Goal: Task Accomplishment & Management: Complete application form

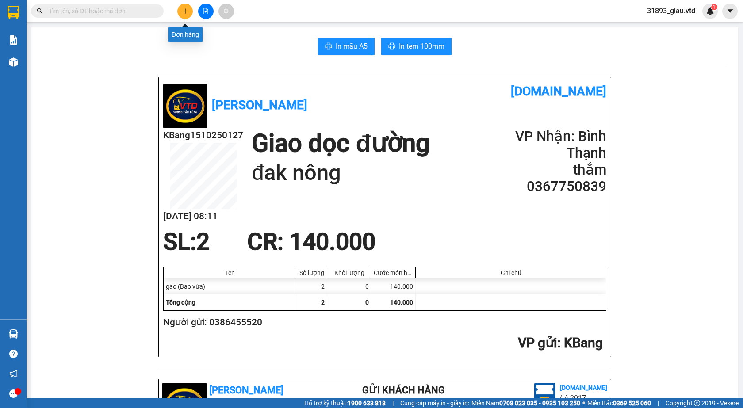
click at [188, 13] on icon "plus" at bounding box center [185, 11] width 6 height 6
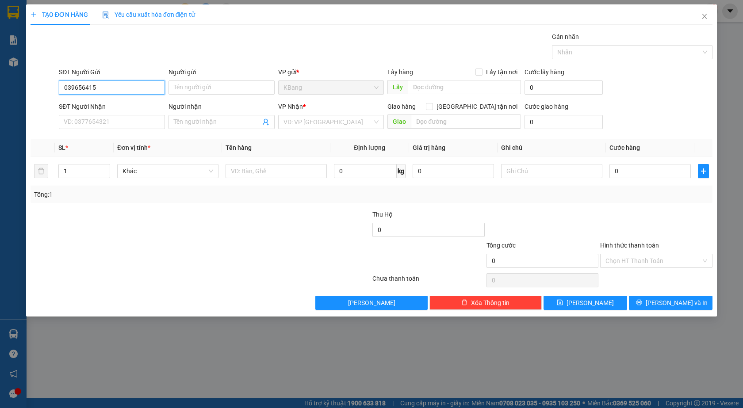
type input "0396564151"
click at [109, 98] on div "0396564151" at bounding box center [112, 105] width 106 height 14
type input "ngax3 bốn mỹ"
type input "0396564151"
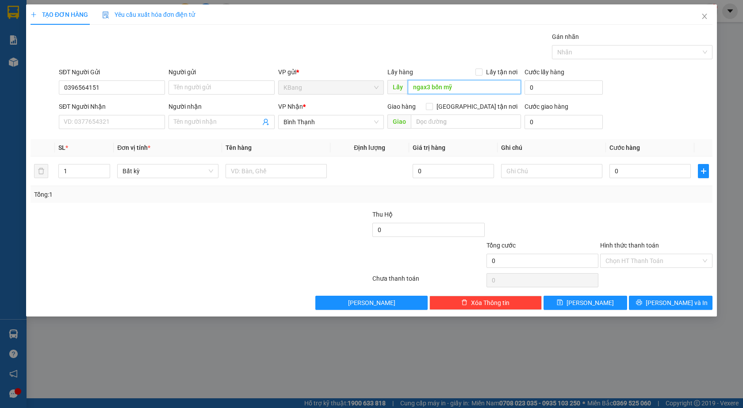
click at [448, 89] on input "ngax3 bốn mỹ" at bounding box center [464, 87] width 113 height 14
click at [200, 172] on span "Bất kỳ" at bounding box center [168, 171] width 91 height 13
type input "cửu định"
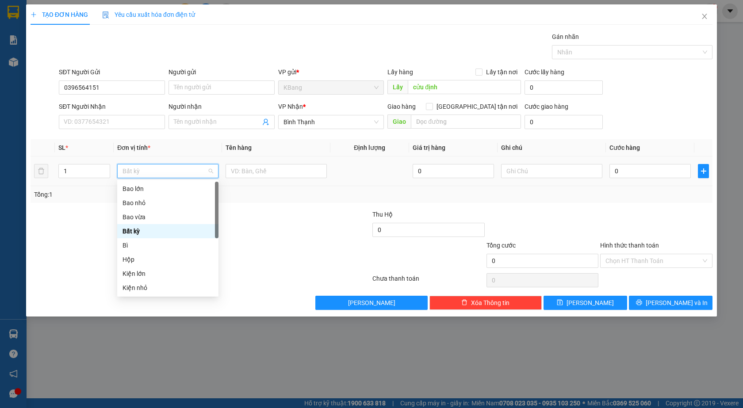
type input "m"
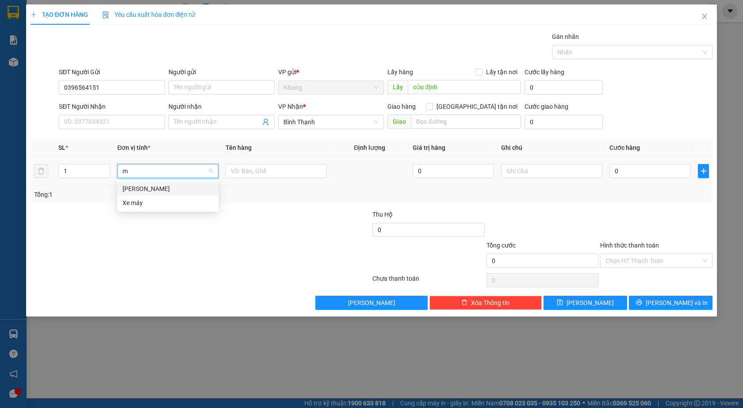
click at [147, 186] on div "[PERSON_NAME]" at bounding box center [168, 189] width 91 height 10
click at [252, 175] on input "text" at bounding box center [276, 171] width 101 height 14
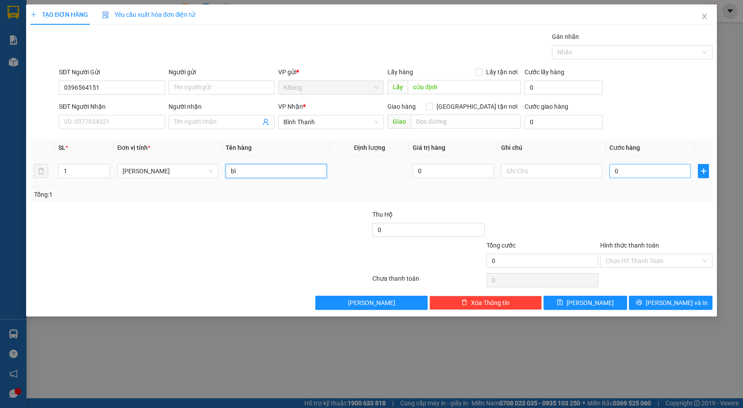
type input "bì"
click at [635, 173] on input "0" at bounding box center [650, 171] width 81 height 14
type input "5"
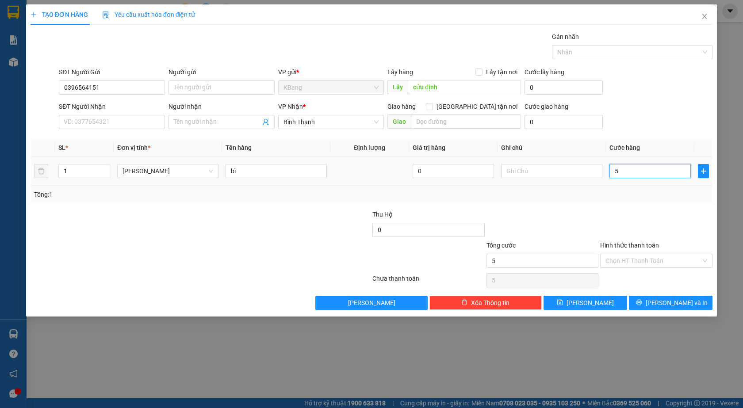
type input "50"
type input "500"
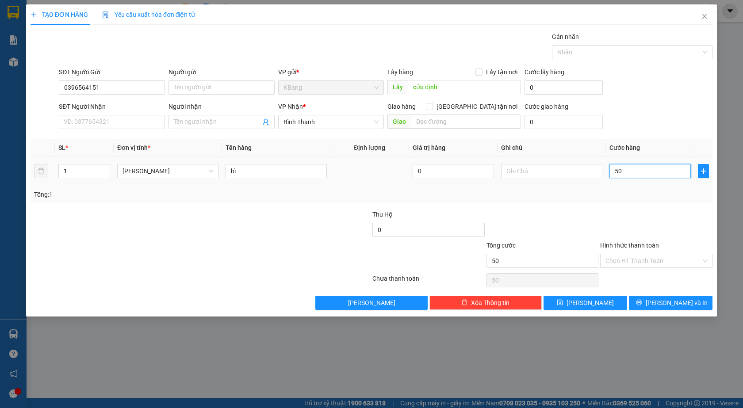
type input "500"
type input "5.000"
type input "50.000"
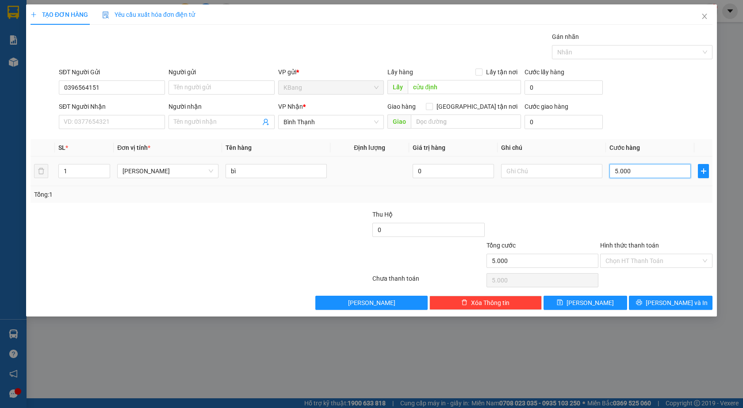
type input "50.000"
click at [544, 167] on input "text" at bounding box center [551, 171] width 101 height 14
type input "tạm tính"
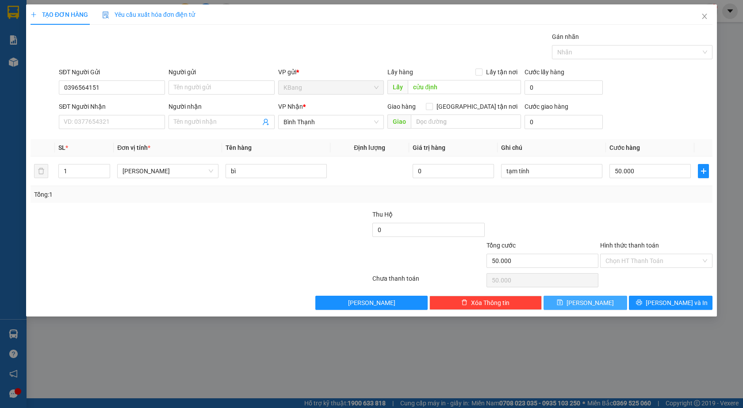
click at [581, 298] on button "[PERSON_NAME]" at bounding box center [586, 303] width 84 height 14
type input "0"
click at [704, 16] on icon "close" at bounding box center [705, 16] width 5 height 5
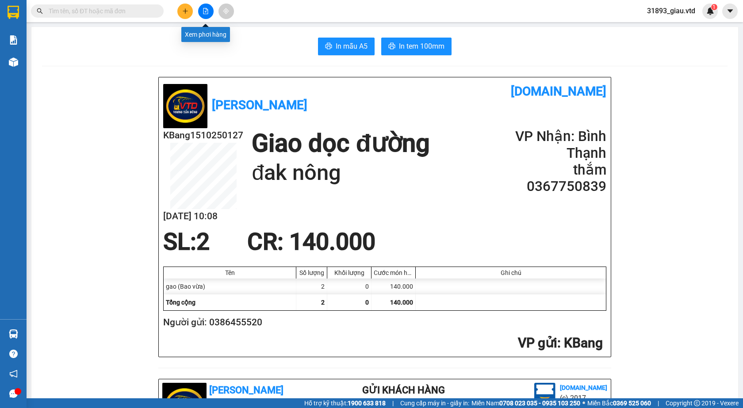
click at [209, 11] on button at bounding box center [205, 11] width 15 height 15
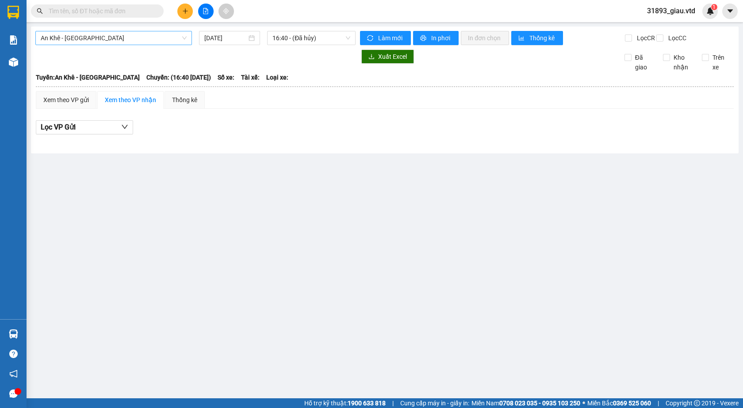
click at [108, 37] on span "An Khê - [GEOGRAPHIC_DATA]" at bounding box center [114, 37] width 146 height 13
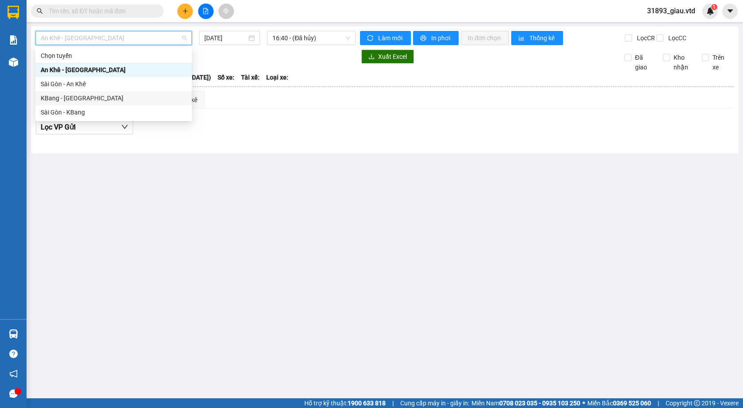
click at [61, 96] on div "KBang - [GEOGRAPHIC_DATA]" at bounding box center [114, 98] width 146 height 10
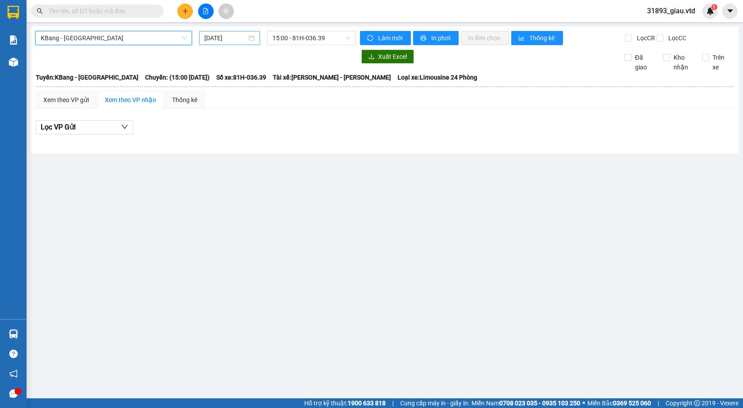
click at [218, 38] on input "[DATE]" at bounding box center [225, 38] width 42 height 10
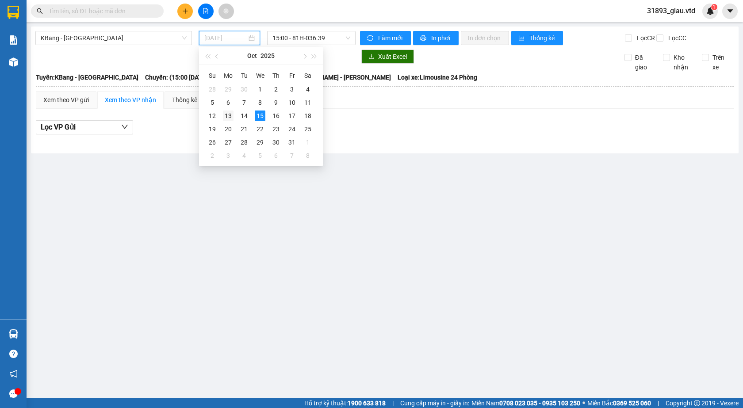
click at [230, 114] on div "13" at bounding box center [228, 116] width 11 height 11
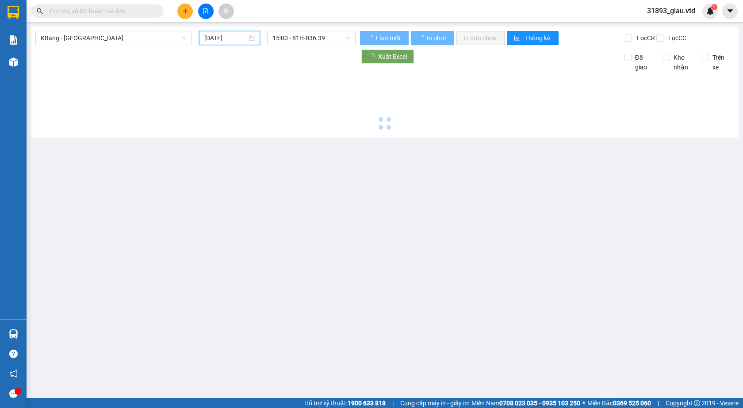
type input "[DATE]"
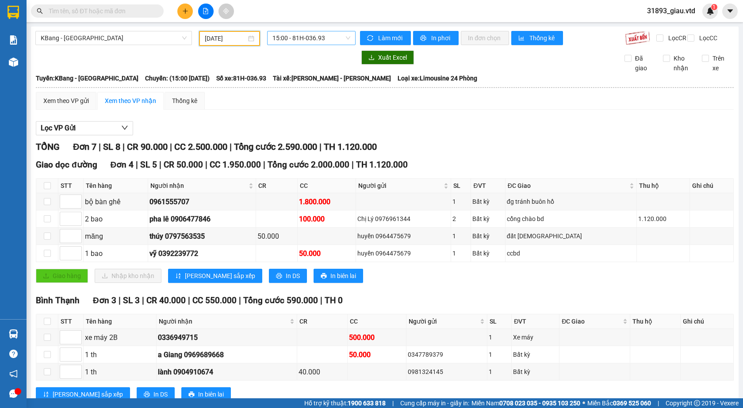
click at [315, 37] on span "15:00 - 81H-036.93" at bounding box center [312, 37] width 78 height 13
click at [311, 84] on div "15:30 - 81F-004.65" at bounding box center [304, 84] width 69 height 10
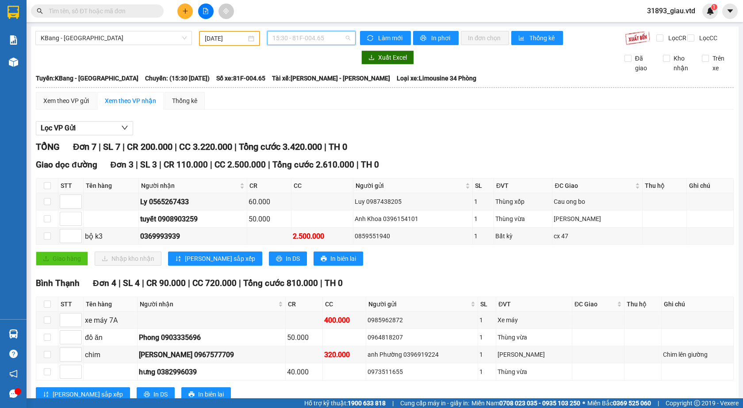
click at [304, 36] on span "15:30 - 81F-004.65" at bounding box center [312, 37] width 78 height 13
click at [307, 68] on div "15:00 - 81H-036.93" at bounding box center [304, 70] width 69 height 10
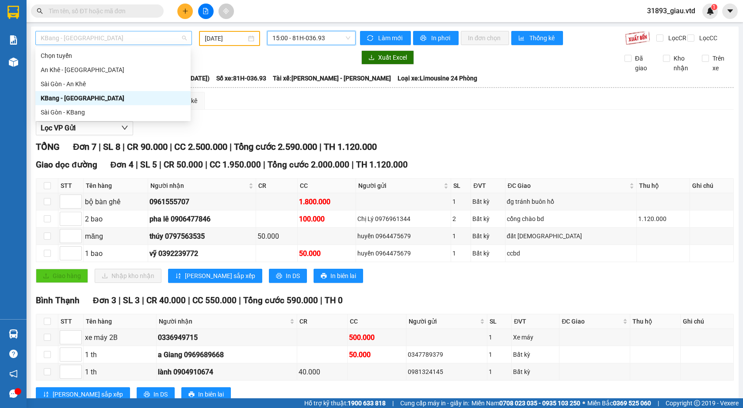
click at [88, 36] on span "KBang - [GEOGRAPHIC_DATA]" at bounding box center [114, 37] width 146 height 13
click at [84, 112] on div "Sài Gòn - KBang" at bounding box center [113, 113] width 145 height 10
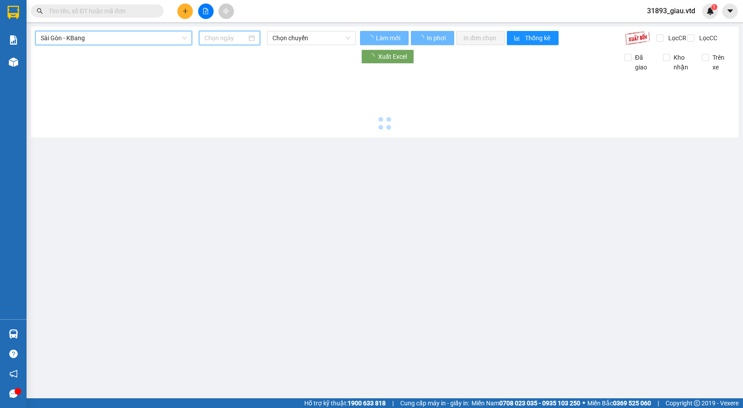
click at [223, 41] on input at bounding box center [225, 38] width 42 height 10
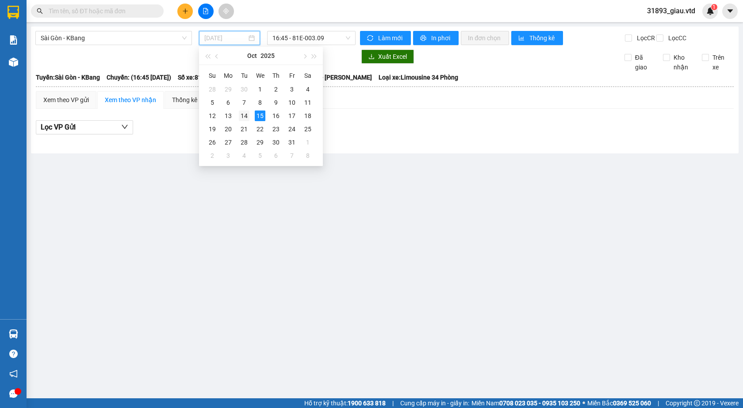
click at [247, 116] on div "14" at bounding box center [244, 116] width 11 height 11
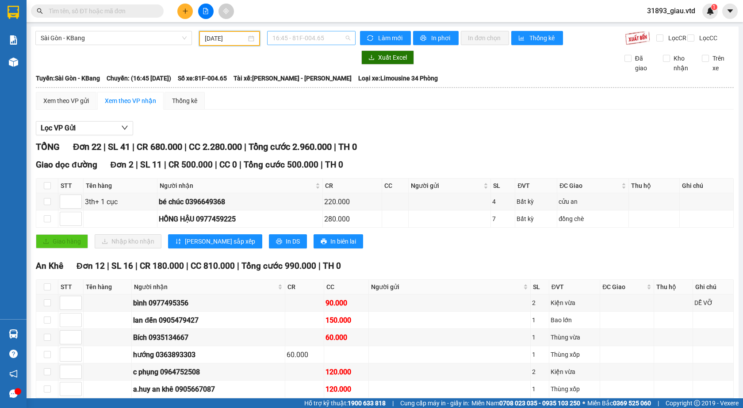
click at [298, 39] on span "16:45 - 81F-004.65" at bounding box center [312, 37] width 78 height 13
click at [319, 85] on div "17:00 - 81H-036.93" at bounding box center [304, 84] width 69 height 10
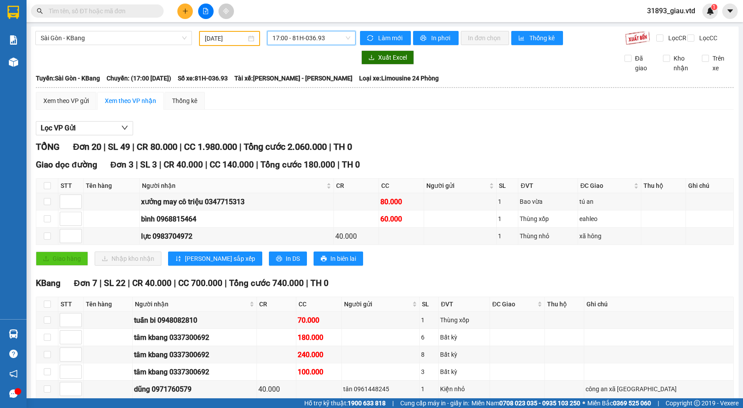
click at [424, 288] on div "KBang Đơn 7 | SL 22 | CR 40.000 | CC 700.000 | Tổng cước 740.000 | TH 0" at bounding box center [385, 283] width 698 height 13
click at [218, 45] on div "[DATE]" at bounding box center [229, 38] width 61 height 15
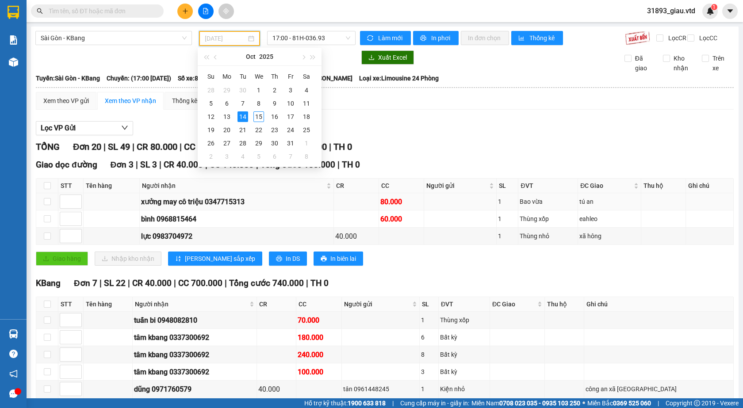
type input "[DATE]"
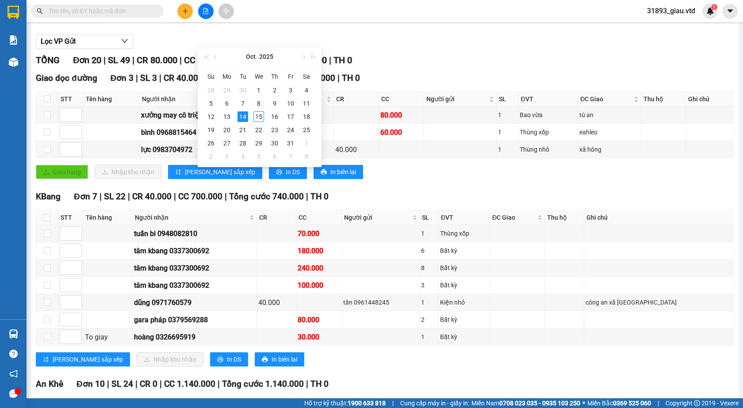
scroll to position [133, 0]
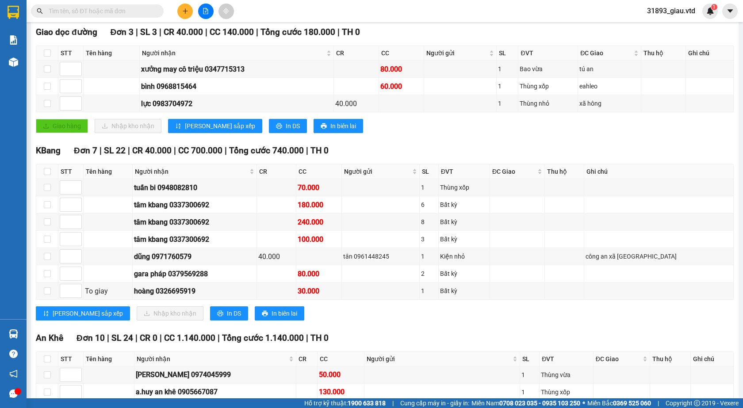
click at [432, 327] on div "KBang Đơn 7 | SL 22 | CR 40.000 | CC 700.000 | Tổng cước 740.000 | TH 0 STT Tên…" at bounding box center [385, 235] width 698 height 183
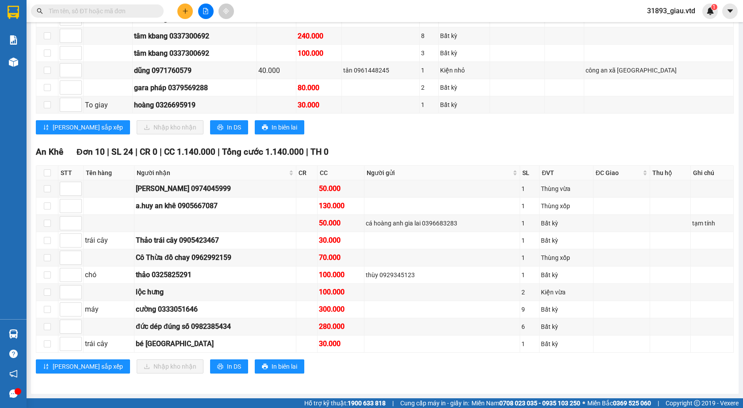
scroll to position [0, 0]
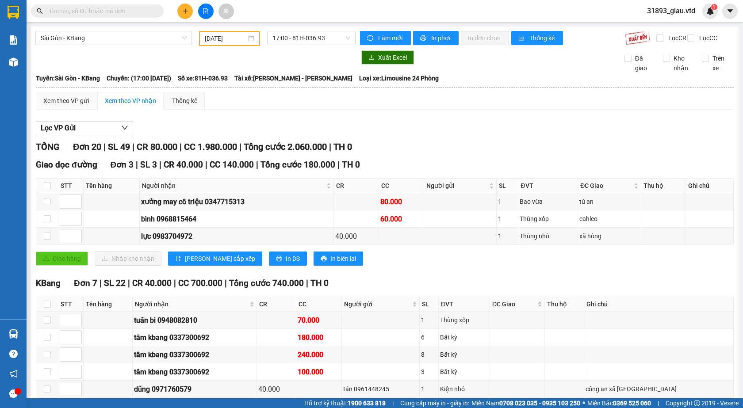
click at [68, 36] on span "Sài Gòn - KBang" at bounding box center [114, 37] width 146 height 13
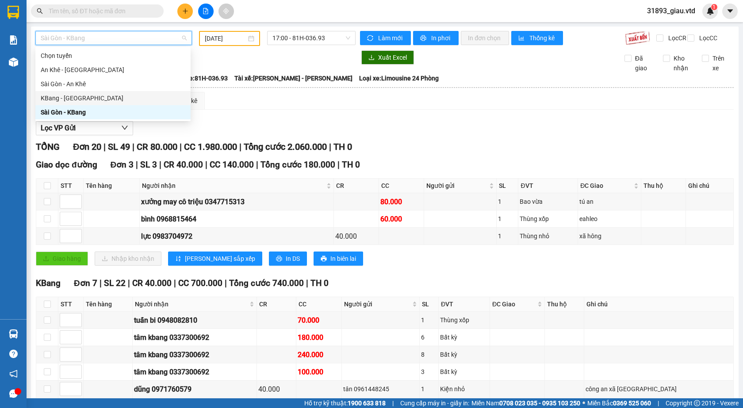
click at [65, 99] on div "KBang - [GEOGRAPHIC_DATA]" at bounding box center [113, 98] width 145 height 10
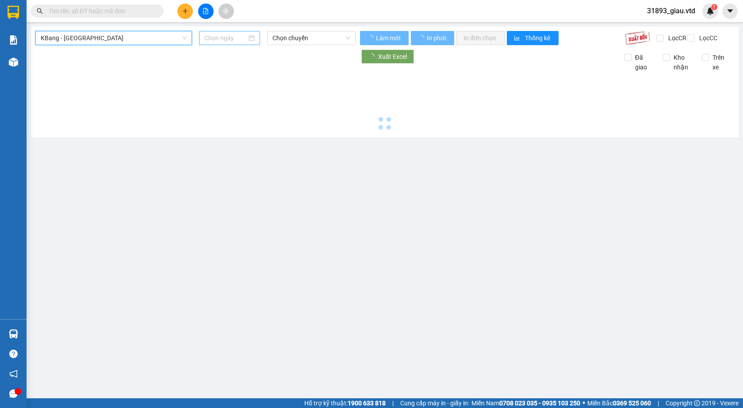
click at [219, 35] on input at bounding box center [225, 38] width 42 height 10
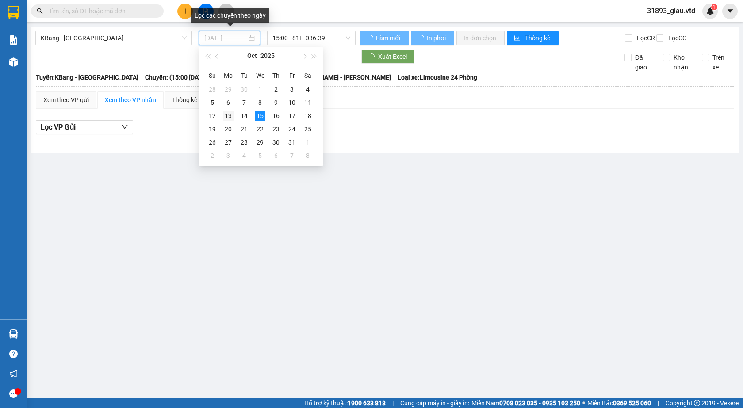
click at [231, 114] on div "13" at bounding box center [228, 116] width 11 height 11
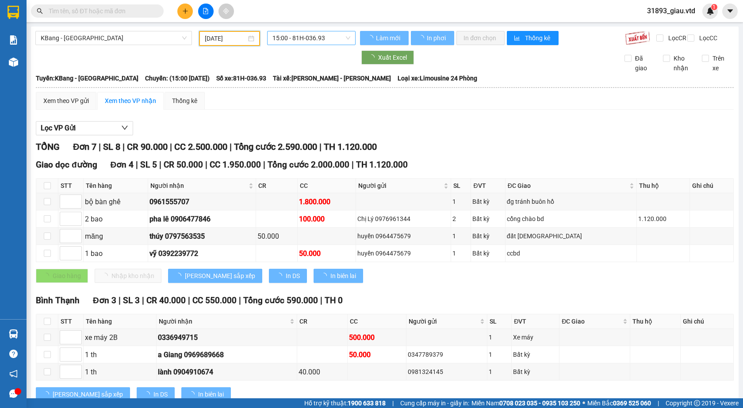
click at [294, 36] on span "15:00 - 81H-036.93" at bounding box center [312, 37] width 78 height 13
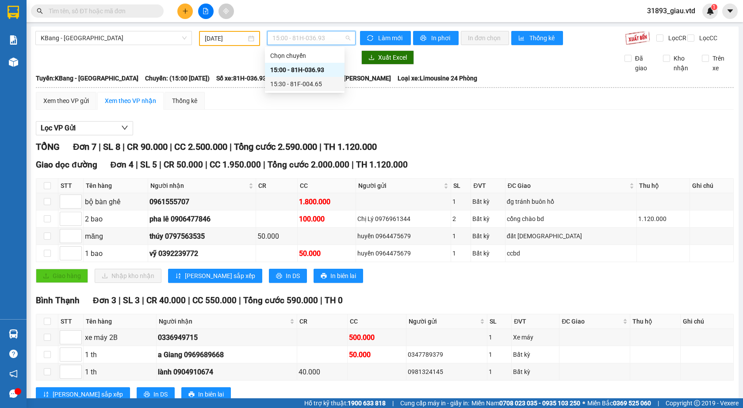
click at [314, 81] on div "15:30 - 81F-004.65" at bounding box center [304, 84] width 69 height 10
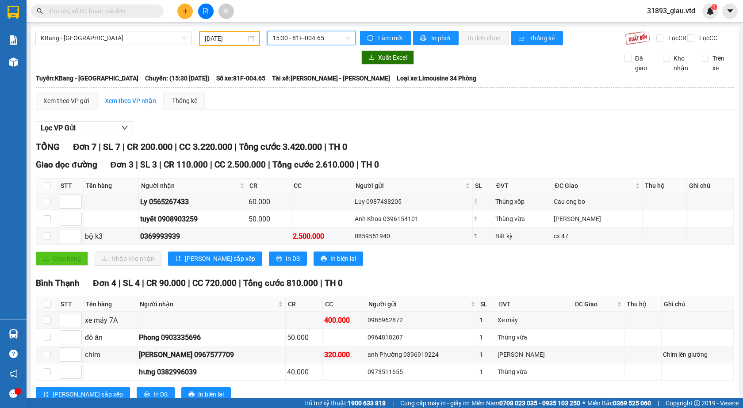
click at [222, 39] on input "[DATE]" at bounding box center [226, 39] width 42 height 10
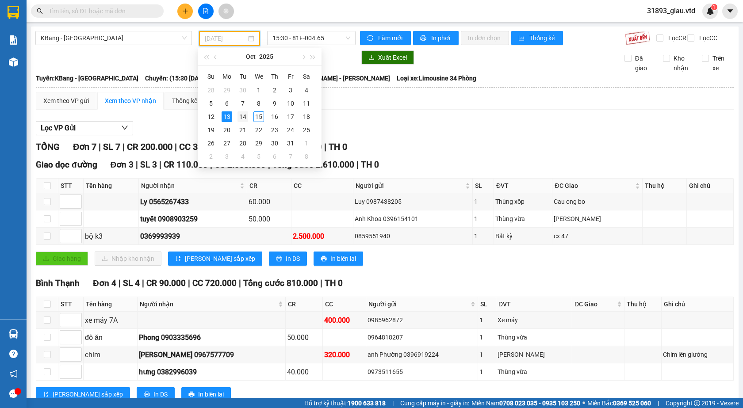
click at [246, 114] on div "14" at bounding box center [243, 116] width 11 height 11
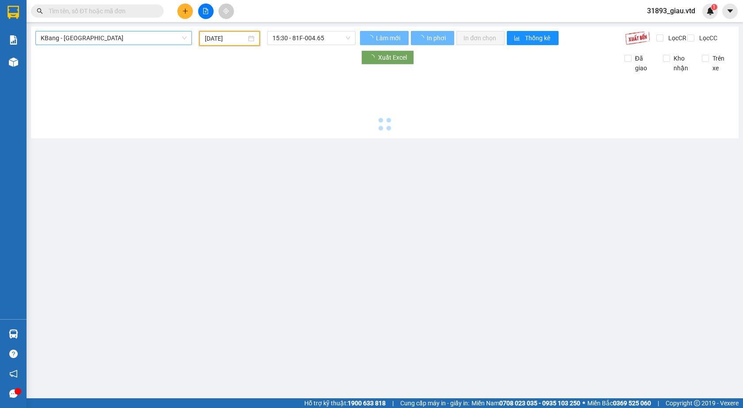
type input "[DATE]"
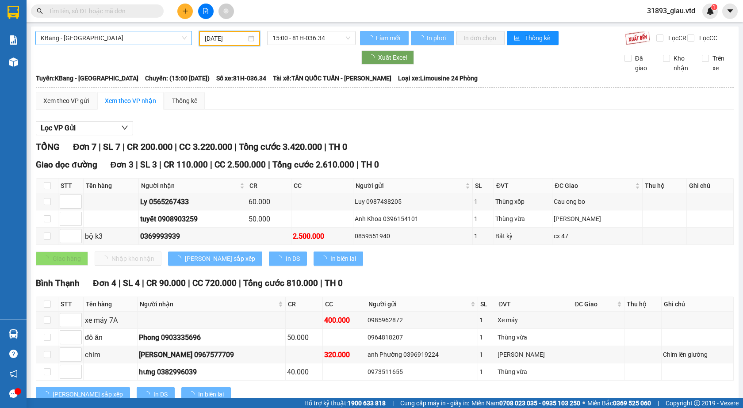
click at [87, 35] on span "KBang - [GEOGRAPHIC_DATA]" at bounding box center [114, 37] width 146 height 13
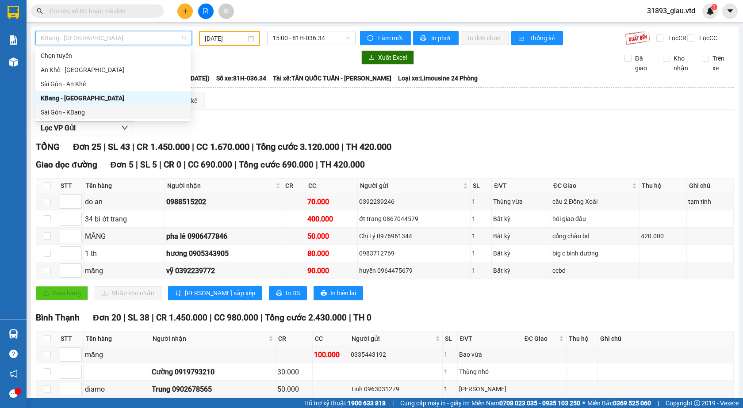
click at [65, 110] on div "Sài Gòn - KBang" at bounding box center [113, 113] width 145 height 10
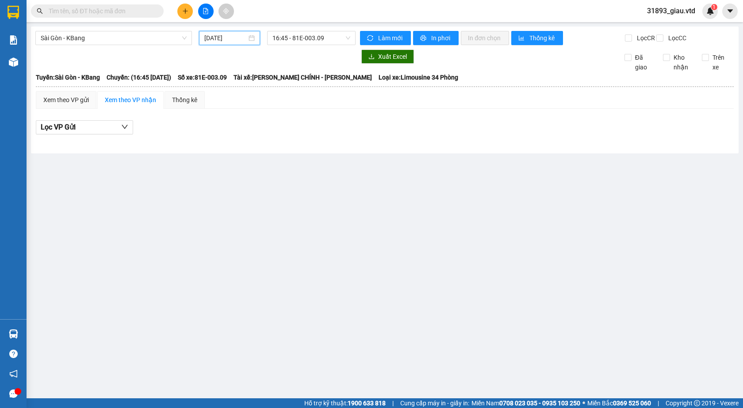
click at [225, 36] on input "[DATE]" at bounding box center [225, 38] width 42 height 10
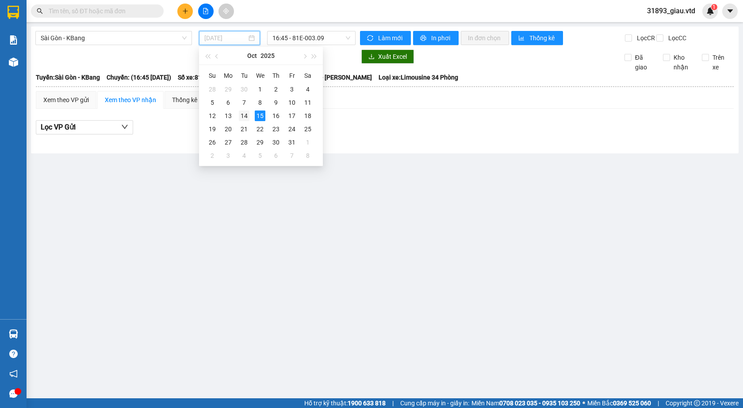
click at [249, 118] on div "14" at bounding box center [244, 116] width 11 height 11
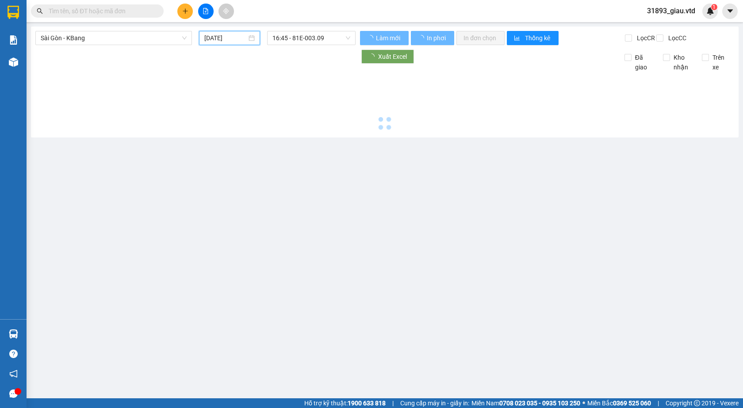
type input "[DATE]"
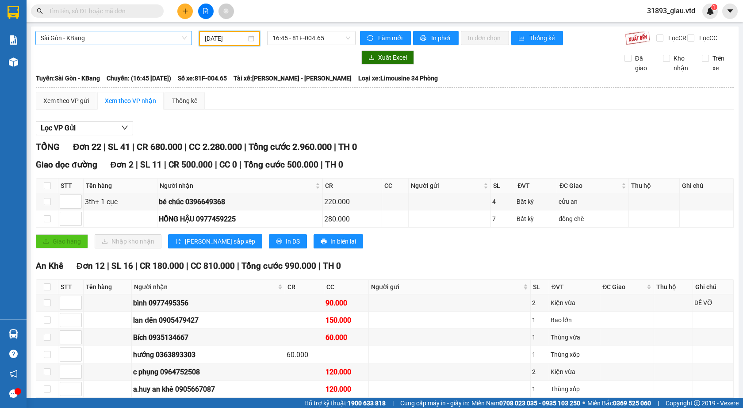
click at [62, 37] on span "Sài Gòn - KBang" at bounding box center [114, 37] width 146 height 13
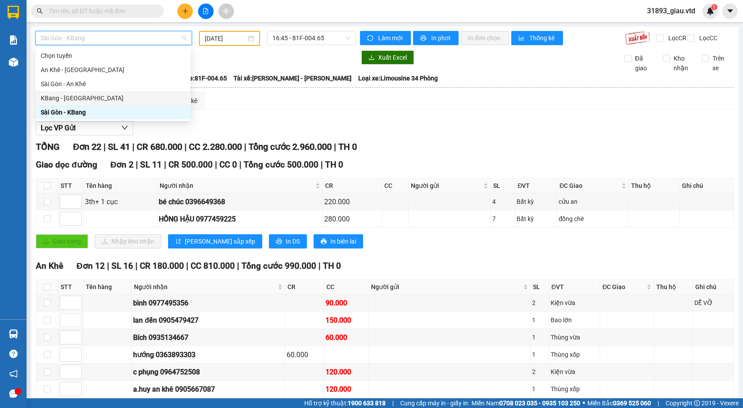
click at [70, 98] on div "KBang - [GEOGRAPHIC_DATA]" at bounding box center [113, 98] width 145 height 10
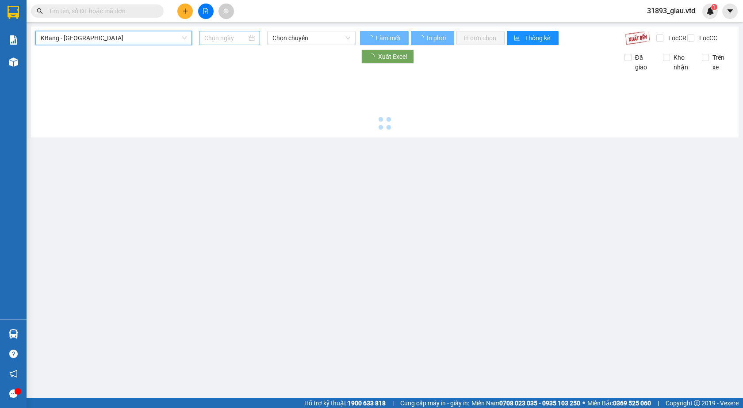
click at [219, 36] on input at bounding box center [225, 38] width 42 height 10
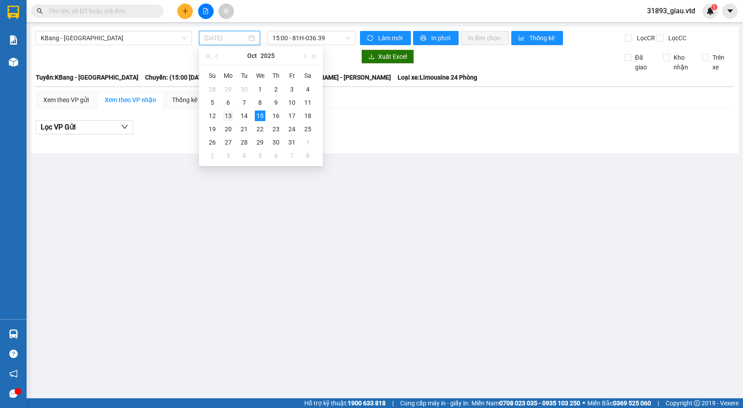
click at [224, 119] on div "13" at bounding box center [228, 116] width 11 height 11
type input "[DATE]"
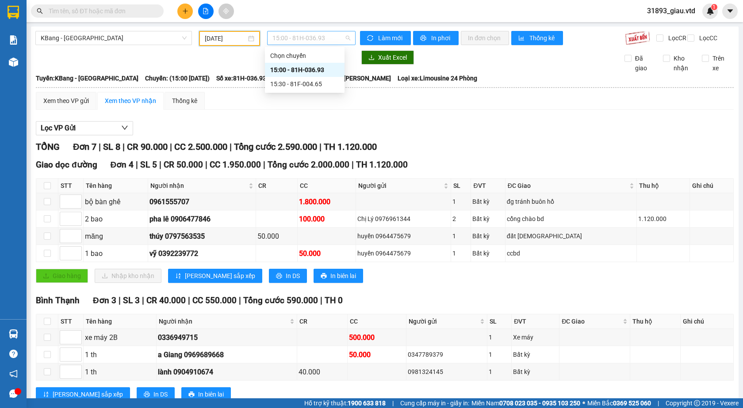
click at [305, 34] on span "15:00 - 81H-036.93" at bounding box center [312, 37] width 78 height 13
click at [316, 81] on div "15:30 - 81F-004.65" at bounding box center [304, 84] width 69 height 10
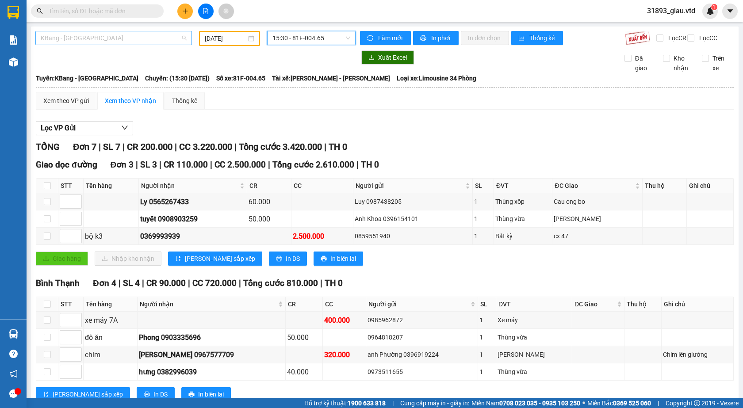
click at [99, 40] on span "KBang - [GEOGRAPHIC_DATA]" at bounding box center [114, 37] width 146 height 13
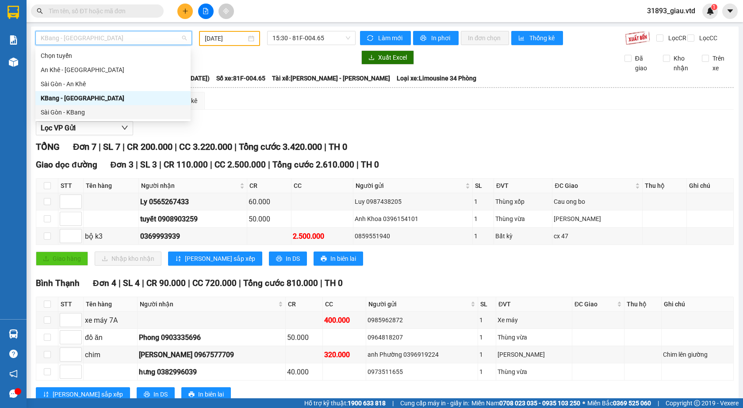
click at [66, 108] on div "Sài Gòn - KBang" at bounding box center [113, 113] width 145 height 10
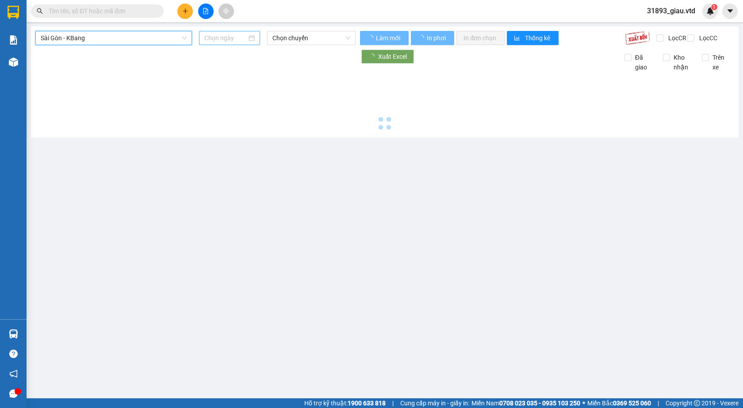
click at [217, 37] on input at bounding box center [225, 38] width 42 height 10
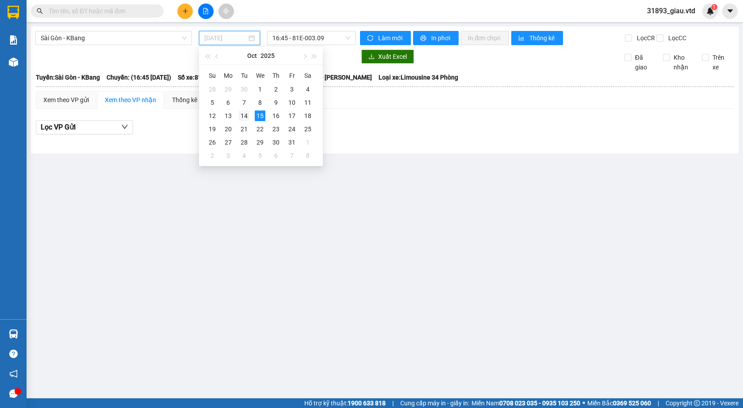
click at [246, 113] on div "14" at bounding box center [244, 116] width 11 height 11
type input "[DATE]"
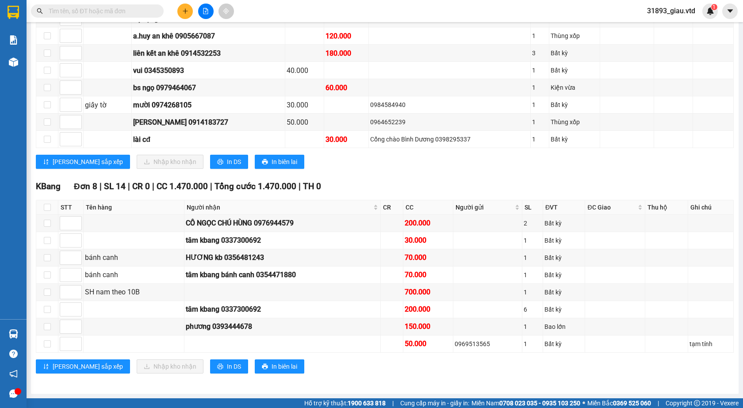
scroll to position [88, 0]
